Goal: Information Seeking & Learning: Understand process/instructions

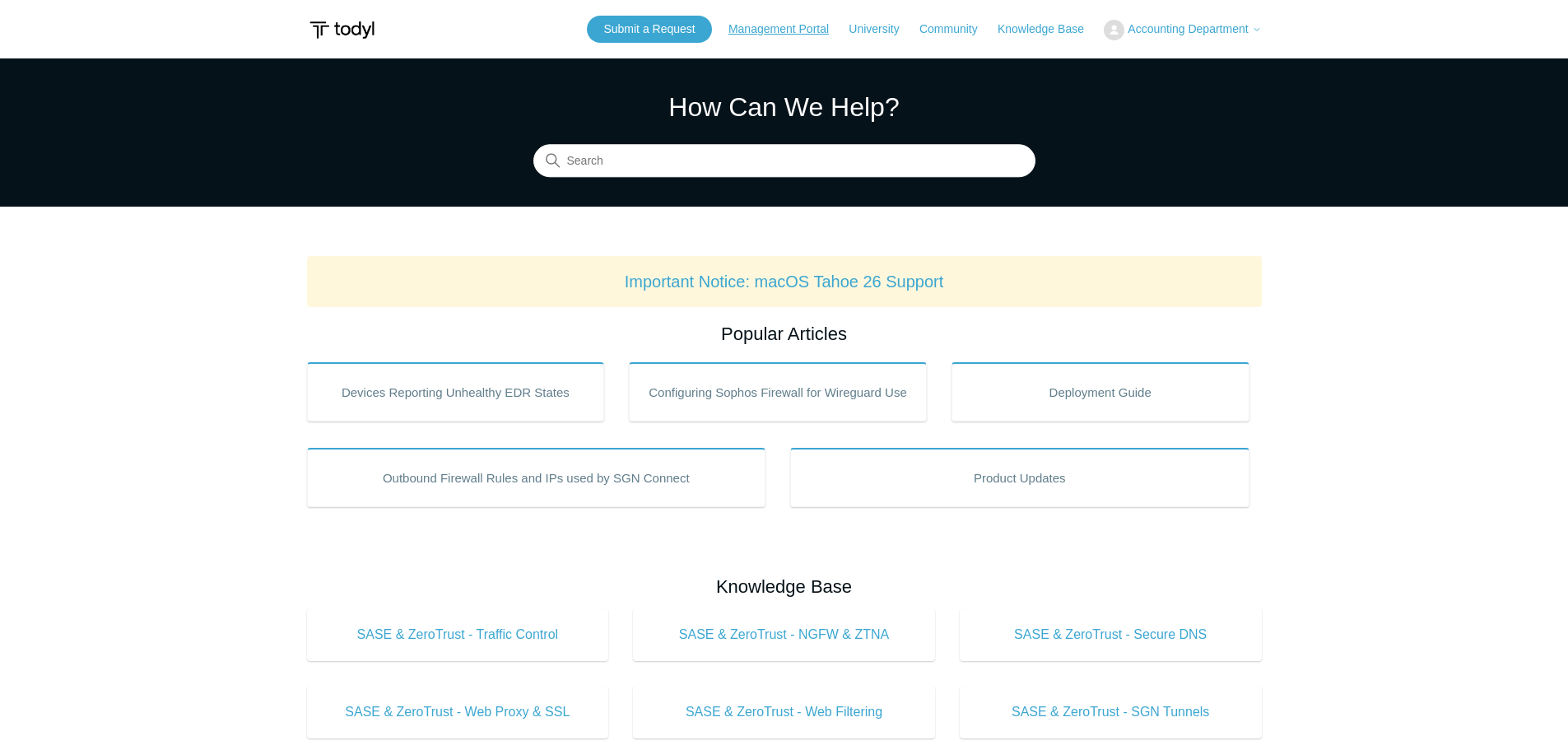
click at [774, 25] on link "Management Portal" at bounding box center [787, 29] width 117 height 17
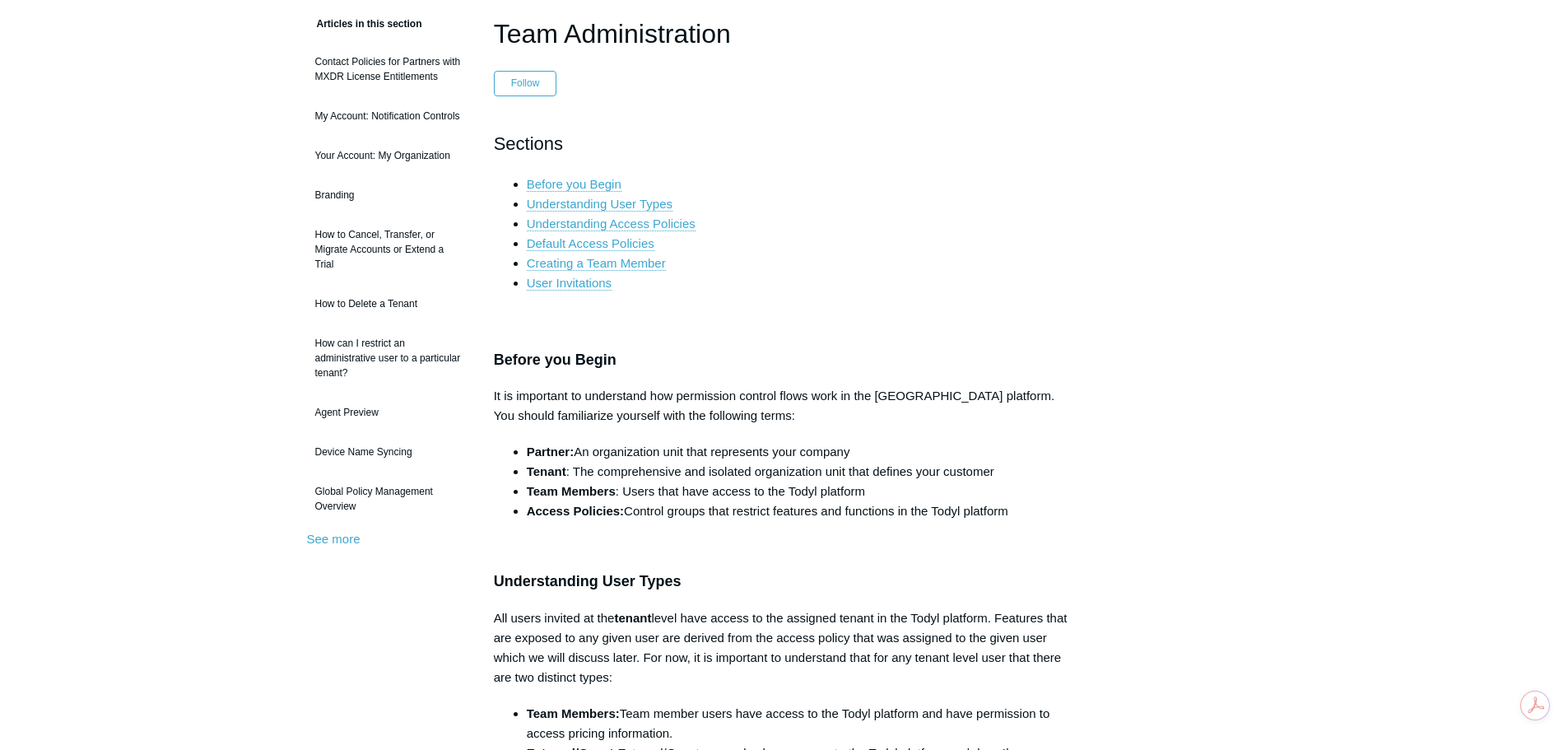
scroll to position [165, 0]
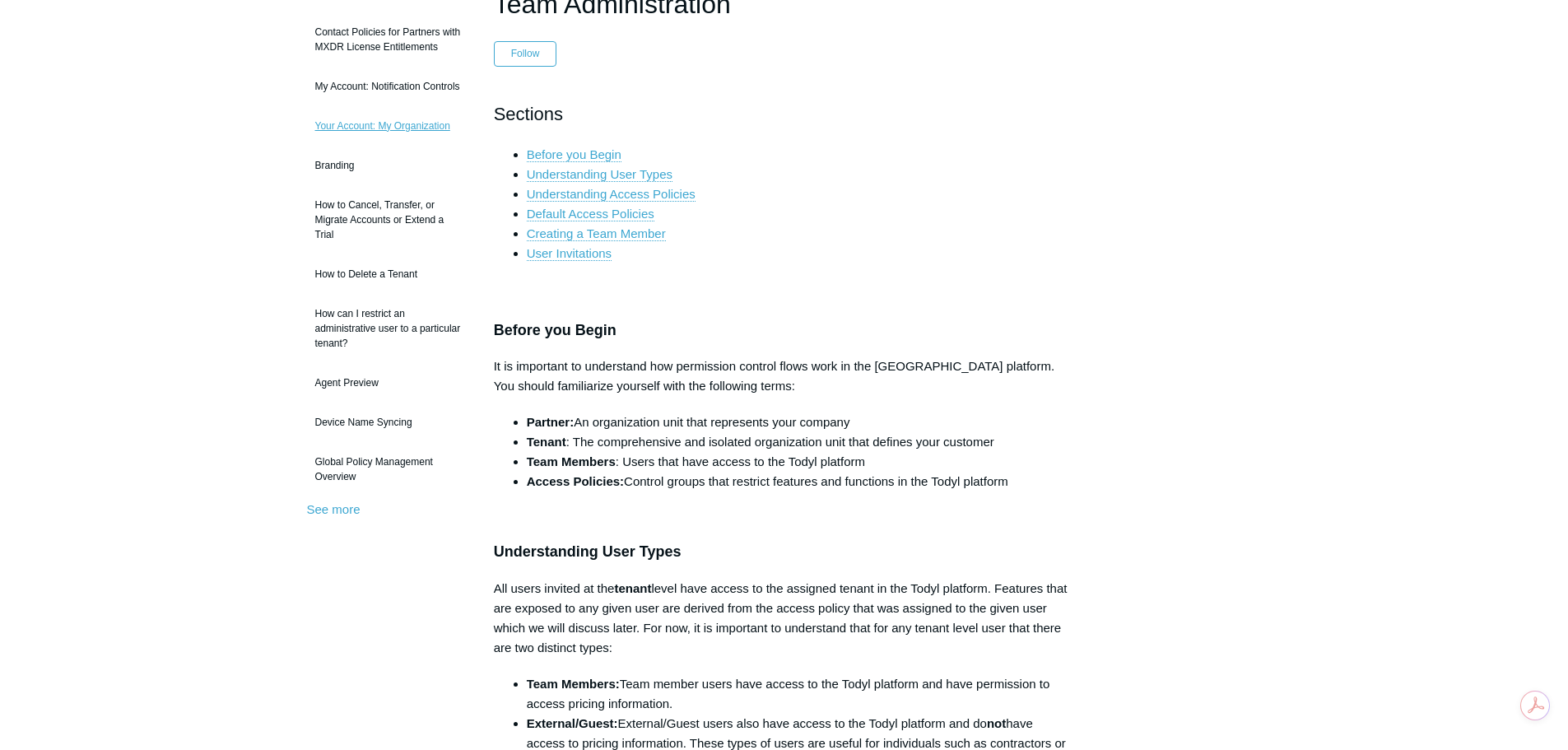
click at [416, 125] on link "Your Account: My Organization" at bounding box center [388, 126] width 162 height 31
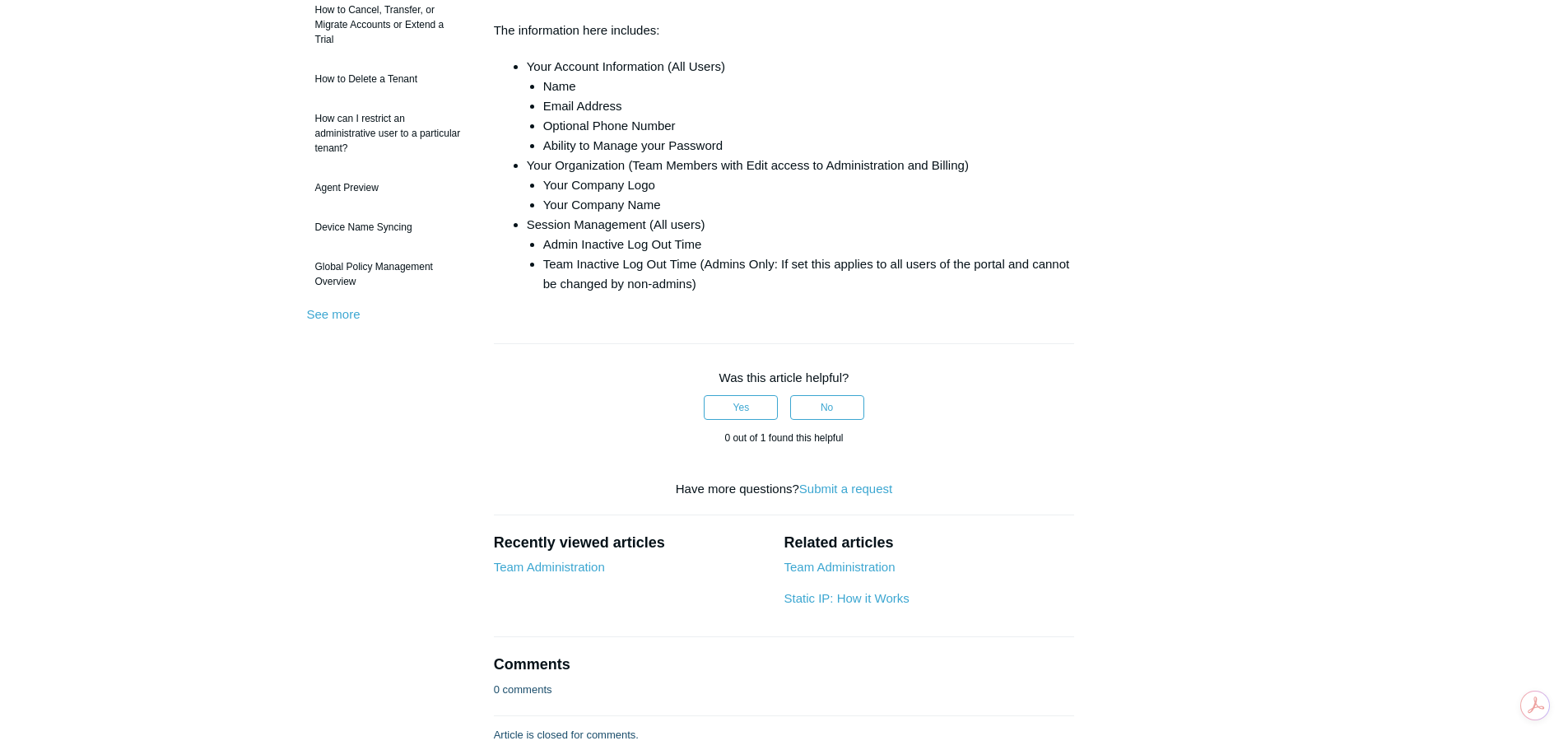
scroll to position [386, 0]
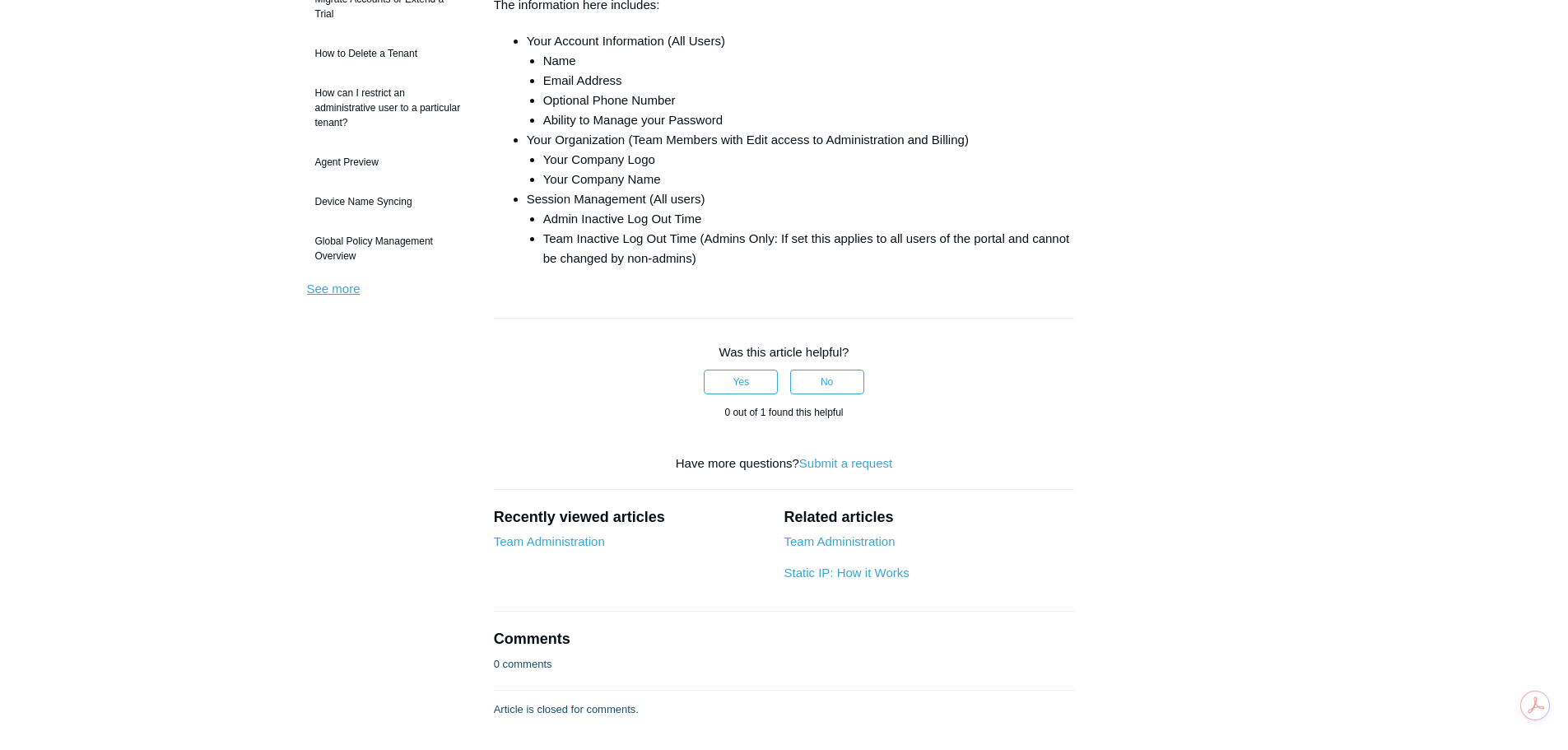
click at [318, 292] on link "See more" at bounding box center [334, 289] width 54 height 14
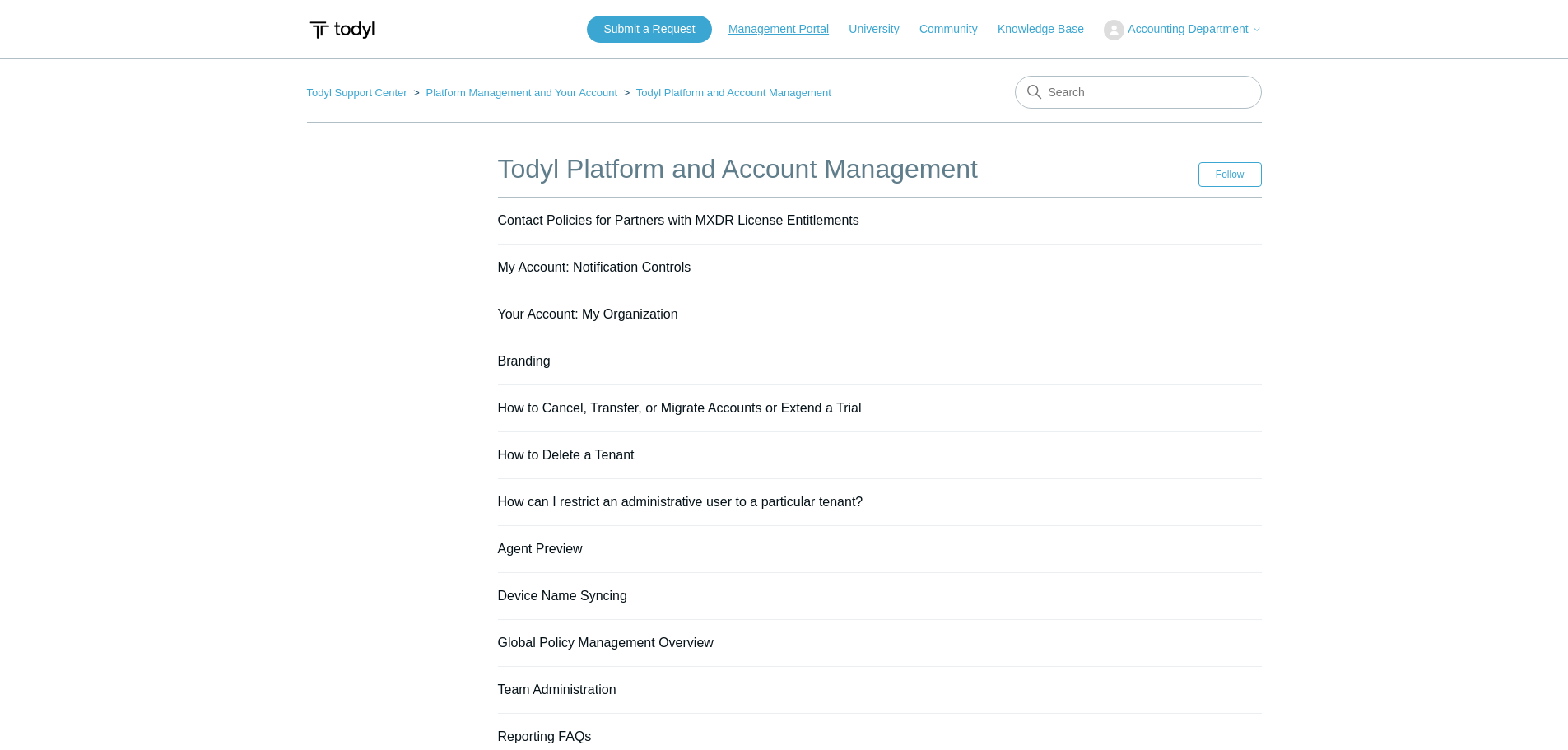
click at [779, 30] on link "Management Portal" at bounding box center [787, 29] width 117 height 17
